Goal: Task Accomplishment & Management: Complete application form

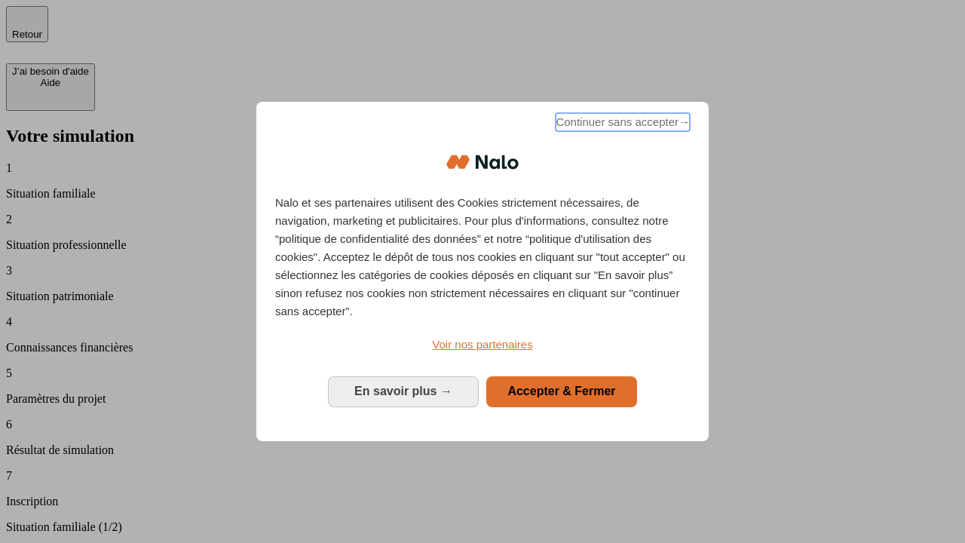
click at [621, 124] on span "Continuer sans accepter →" at bounding box center [623, 122] width 134 height 18
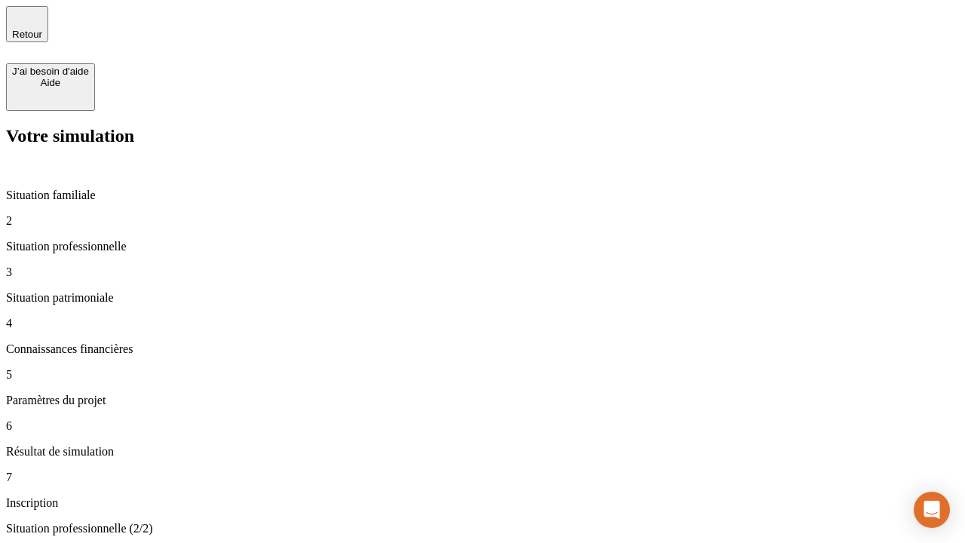
type input "30 000"
type input "1 000"
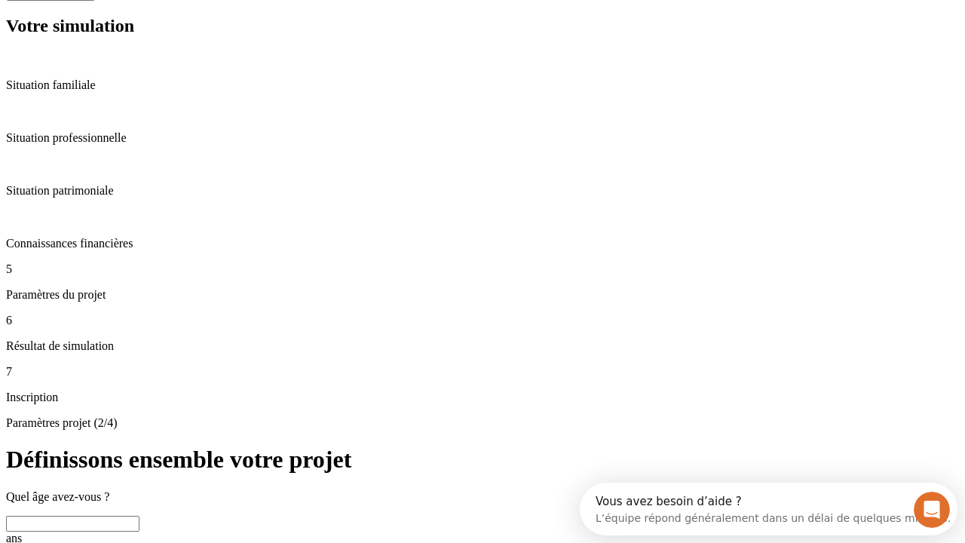
scroll to position [29, 0]
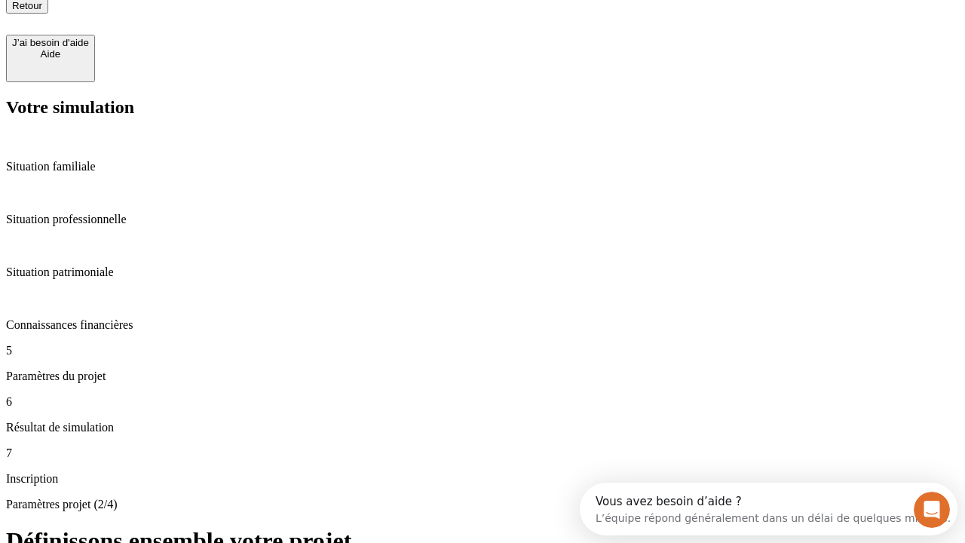
type input "65"
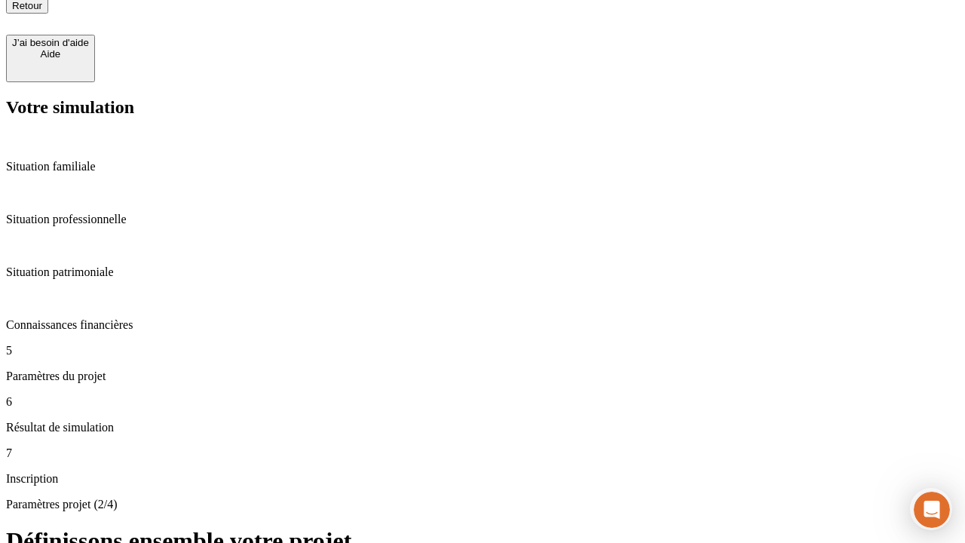
type input "5 000"
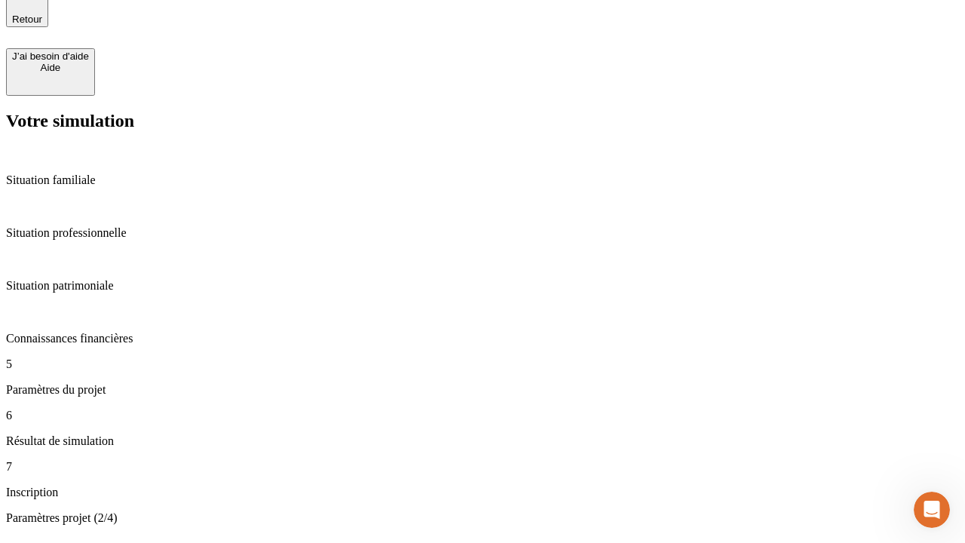
type input "640"
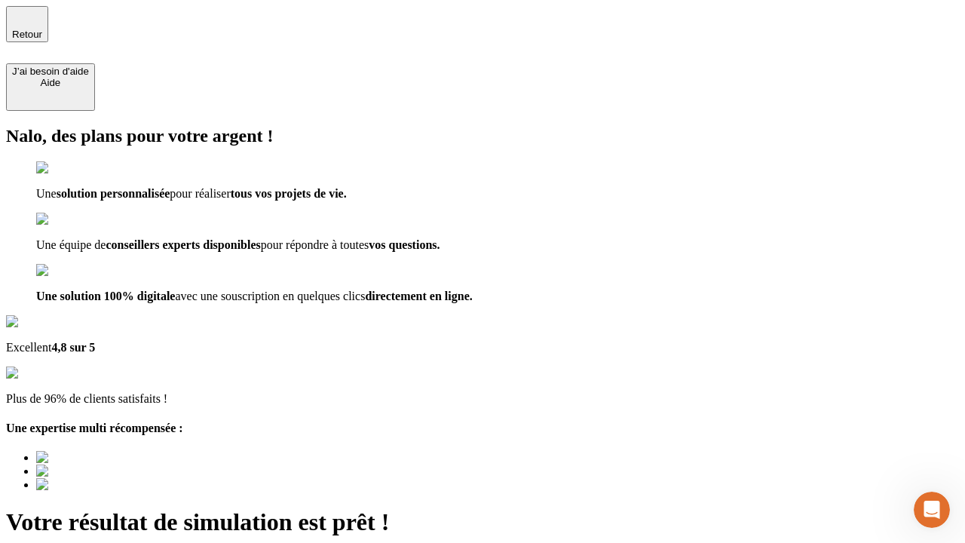
type input "[EMAIL_ADDRESS][DOMAIN_NAME]"
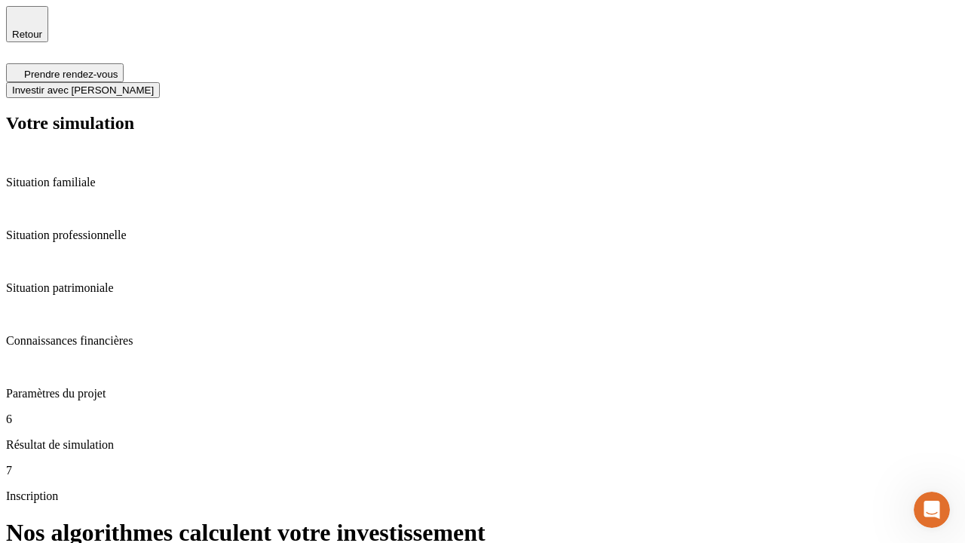
scroll to position [6, 0]
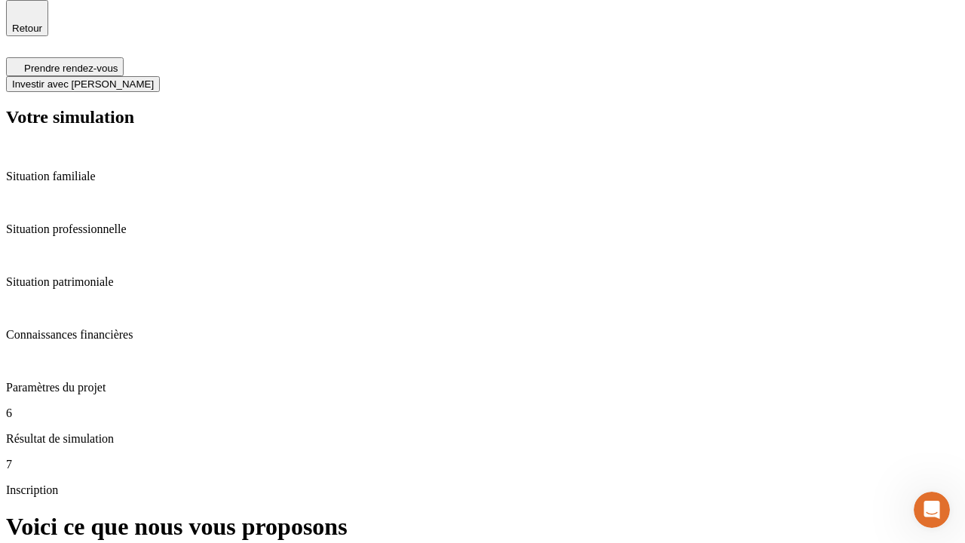
click at [154, 78] on span "Investir avec [PERSON_NAME]" at bounding box center [83, 83] width 142 height 11
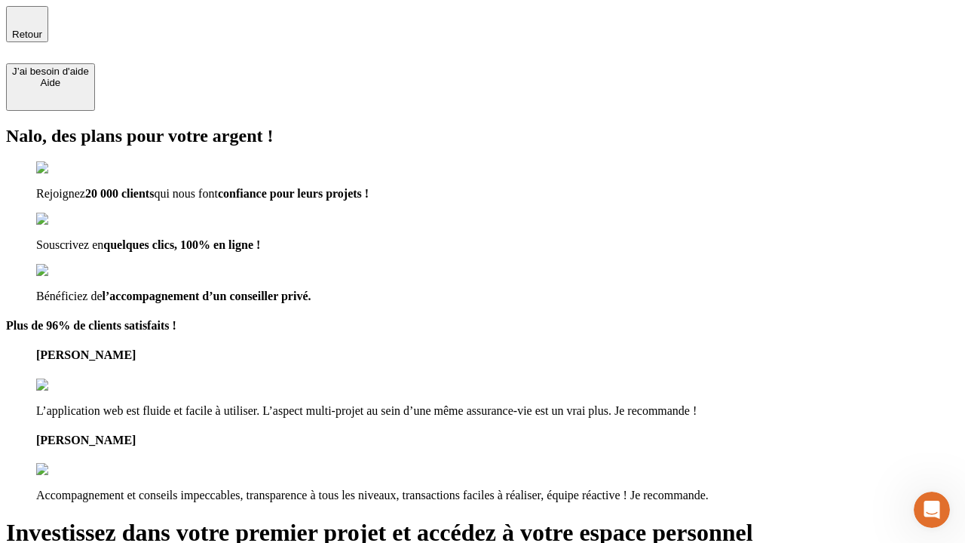
type input "[PERSON_NAME][EMAIL_ADDRESS][DOMAIN_NAME]"
